Goal: Find specific page/section: Find specific page/section

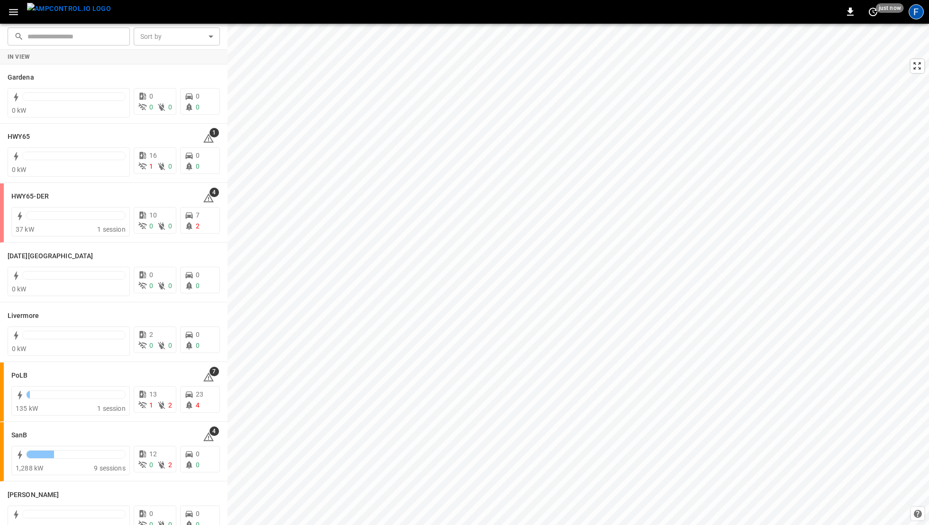
click at [919, 11] on div "F" at bounding box center [916, 11] width 15 height 15
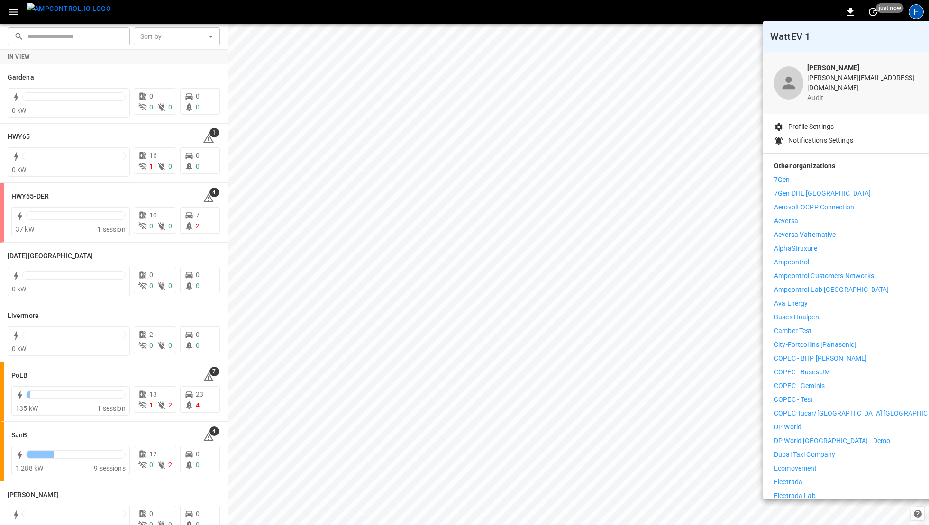
scroll to position [23, 0]
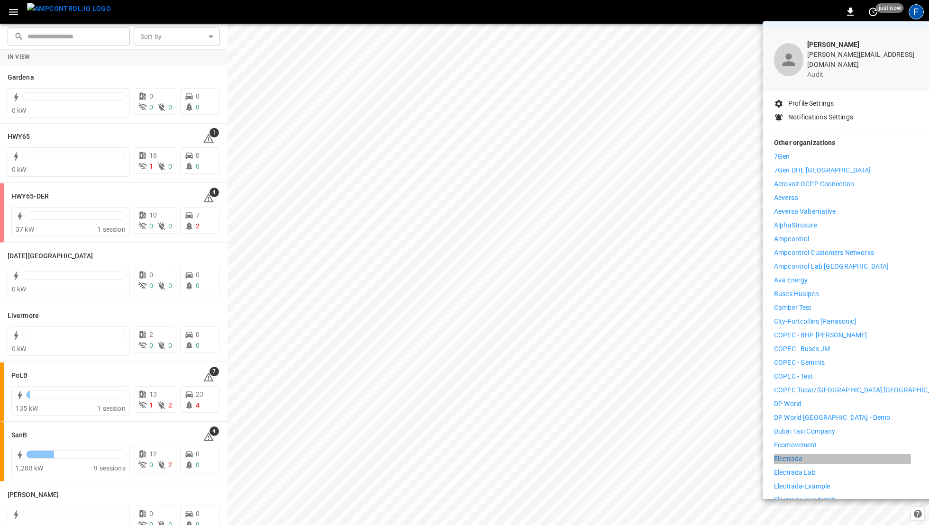
click at [788, 456] on p "Electrada" at bounding box center [788, 459] width 28 height 10
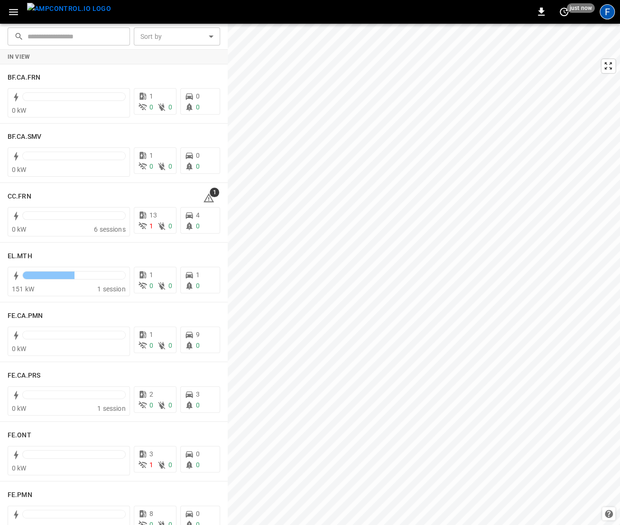
click at [606, 18] on div "F" at bounding box center [606, 11] width 15 height 15
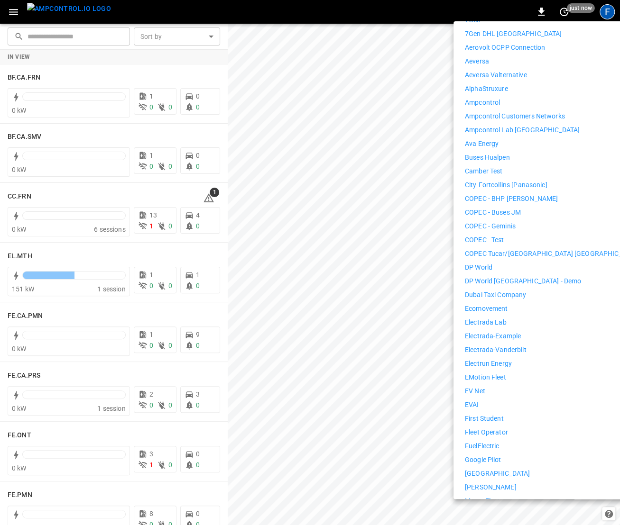
scroll to position [188, 0]
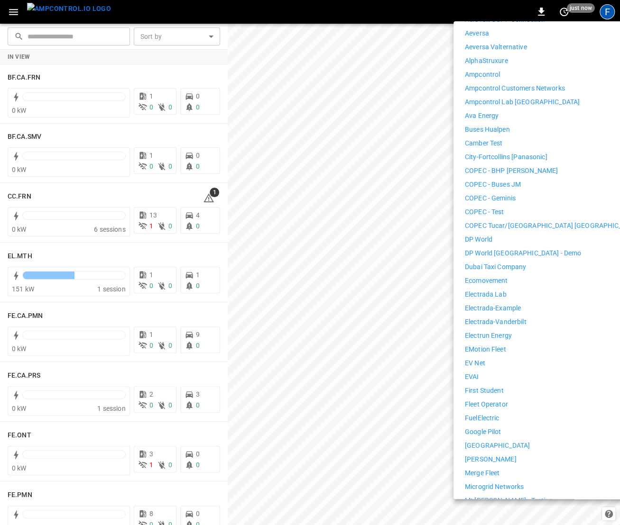
click at [486, 386] on p "First Student" at bounding box center [484, 391] width 39 height 10
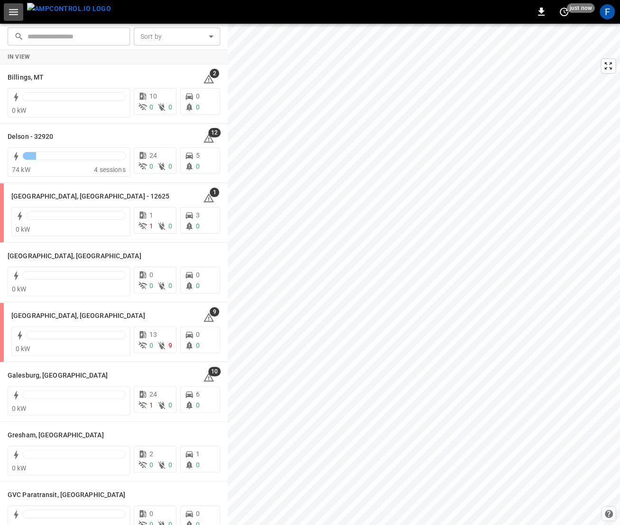
click at [9, 15] on icon "button" at bounding box center [14, 12] width 12 height 12
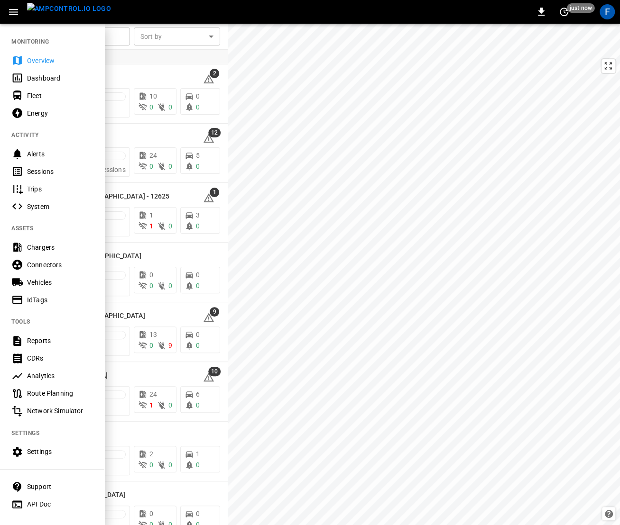
click at [60, 285] on div "Vehicles" at bounding box center [60, 282] width 66 height 9
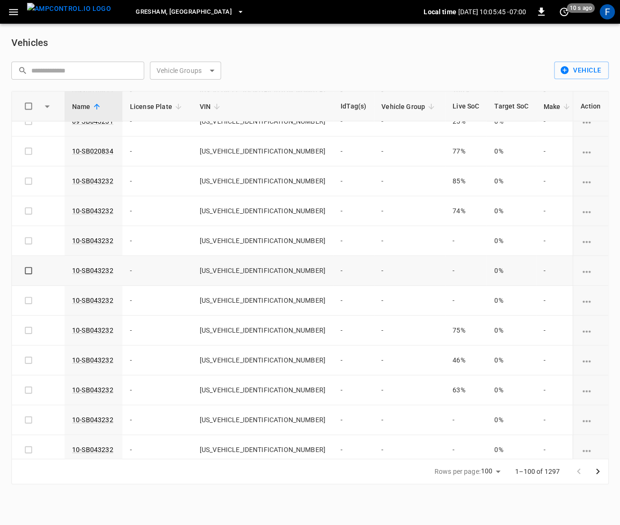
scroll to position [193, 0]
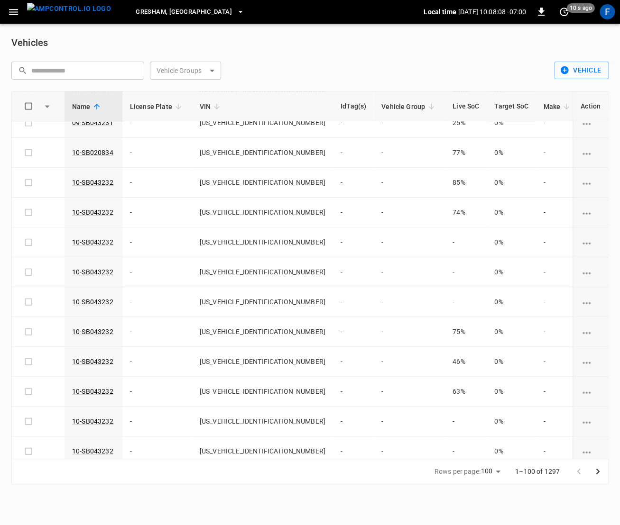
click at [156, 13] on span "Gresham, [GEOGRAPHIC_DATA]" at bounding box center [184, 12] width 96 height 11
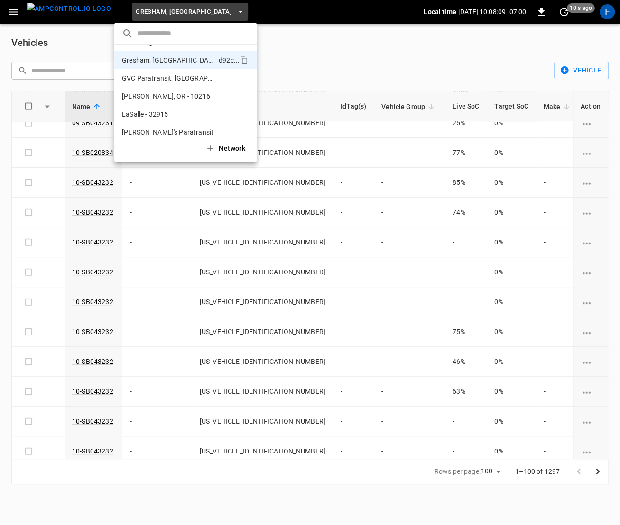
click at [148, 32] on input "text" at bounding box center [193, 34] width 112 height 14
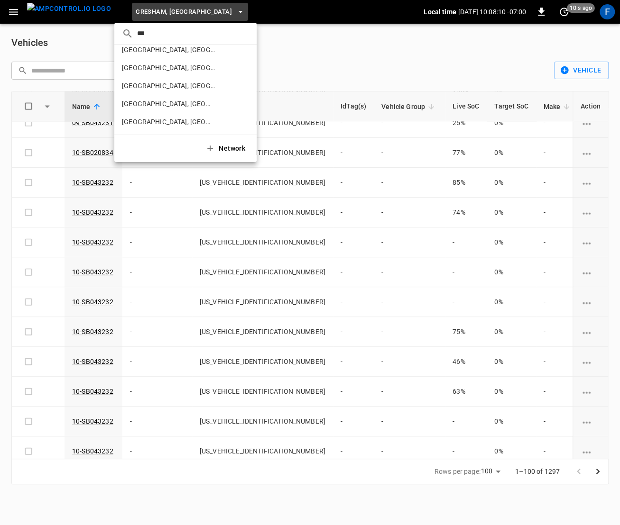
scroll to position [0, 0]
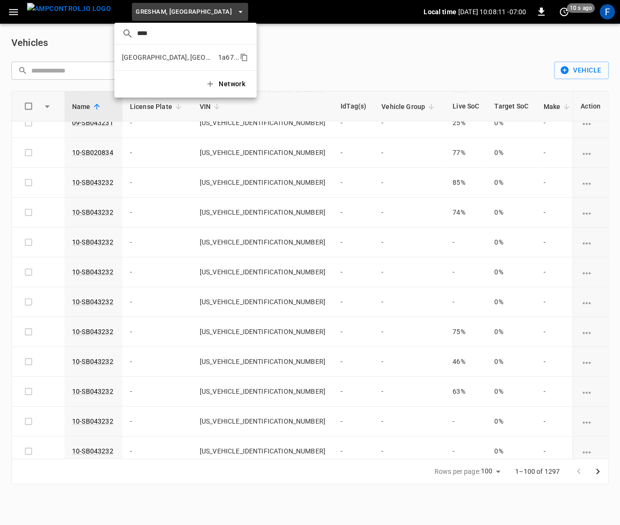
type input "****"
click at [141, 57] on p "[GEOGRAPHIC_DATA], [GEOGRAPHIC_DATA] - 20306" at bounding box center [168, 57] width 92 height 9
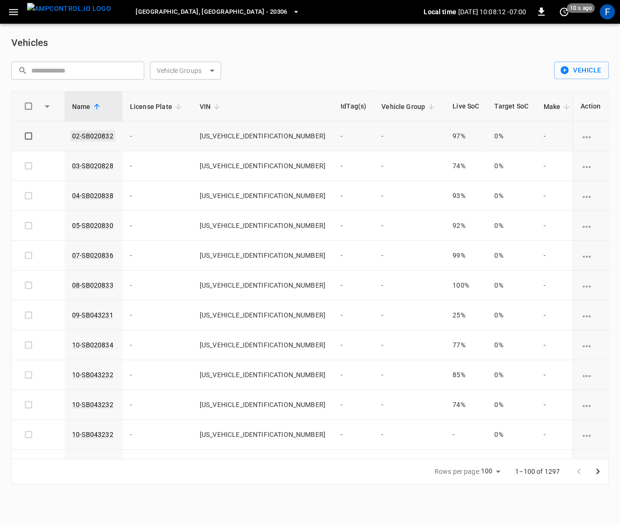
click at [92, 139] on link "02-SB020832" at bounding box center [92, 135] width 45 height 11
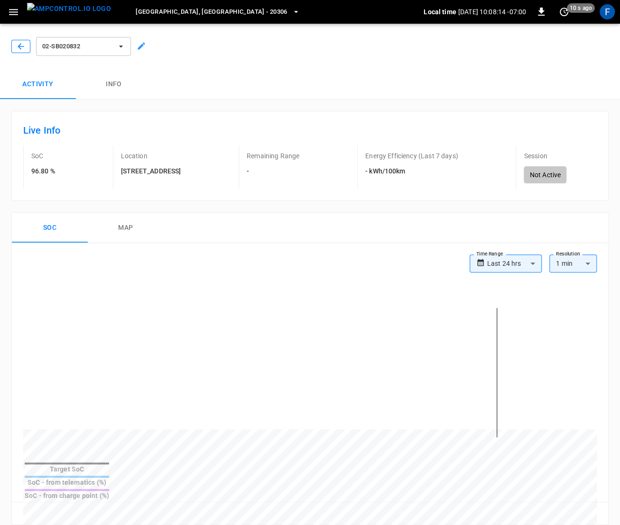
click at [19, 43] on icon "button" at bounding box center [20, 46] width 9 height 9
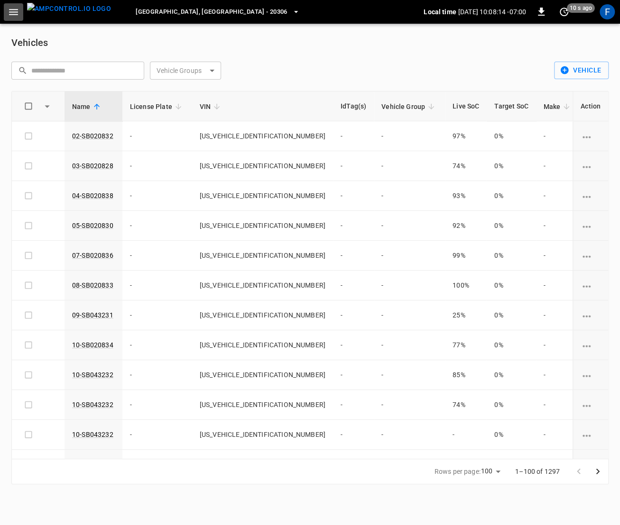
click at [13, 14] on icon "button" at bounding box center [13, 12] width 9 height 6
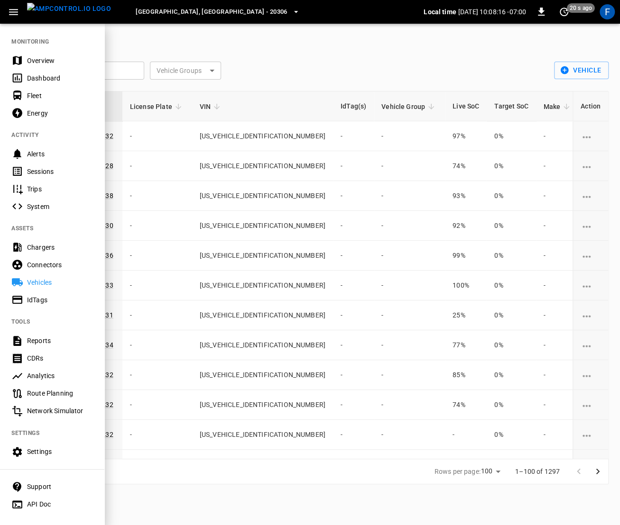
click at [193, 204] on div at bounding box center [310, 262] width 620 height 525
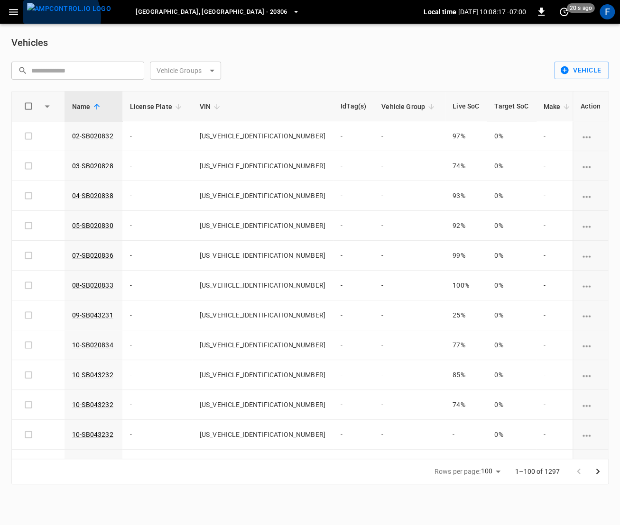
click at [55, 15] on img "menu" at bounding box center [69, 9] width 84 height 12
